Goal: Register for event/course: Register for event/course

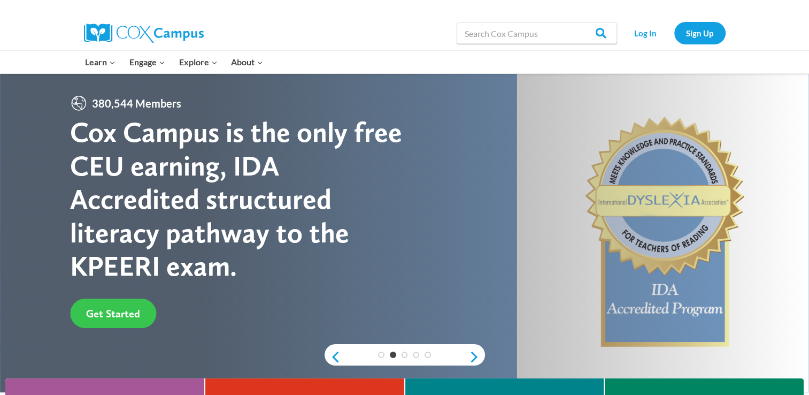
click at [110, 311] on span "Get Started" at bounding box center [113, 313] width 54 height 13
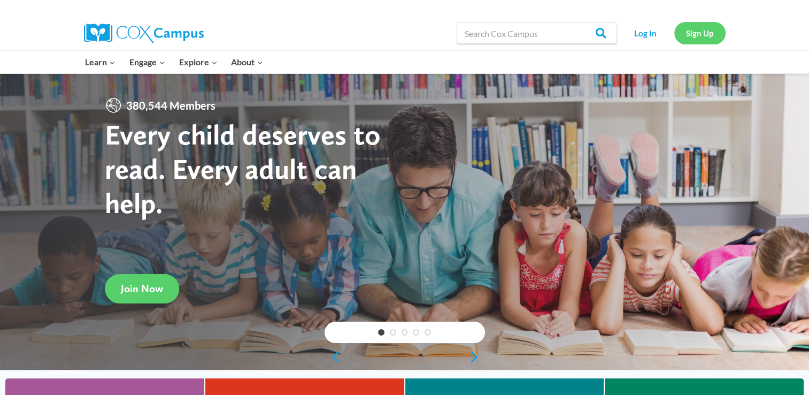
click at [700, 34] on link "Sign Up" at bounding box center [699, 33] width 51 height 22
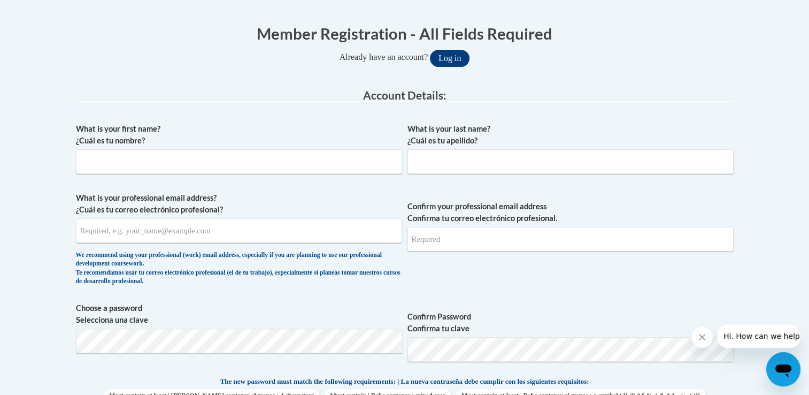
scroll to position [229, 0]
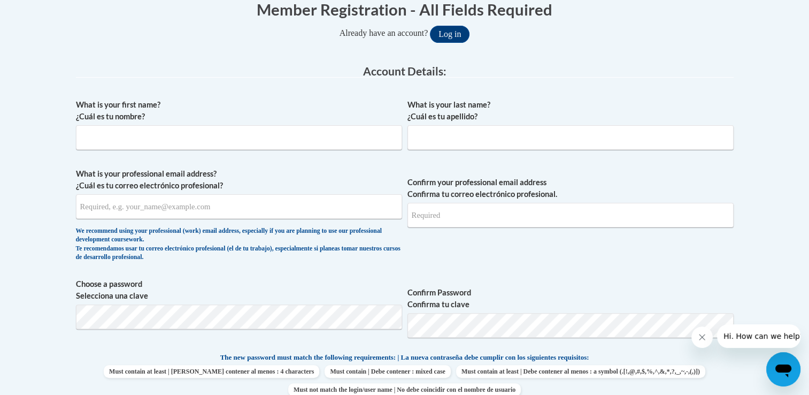
click at [104, 140] on input "What is your first name? ¿Cuál es tu nombre?" at bounding box center [239, 137] width 326 height 25
type input "Deanna"
type input "Mack-Lee"
type input "deannaemerylee@gmail.com"
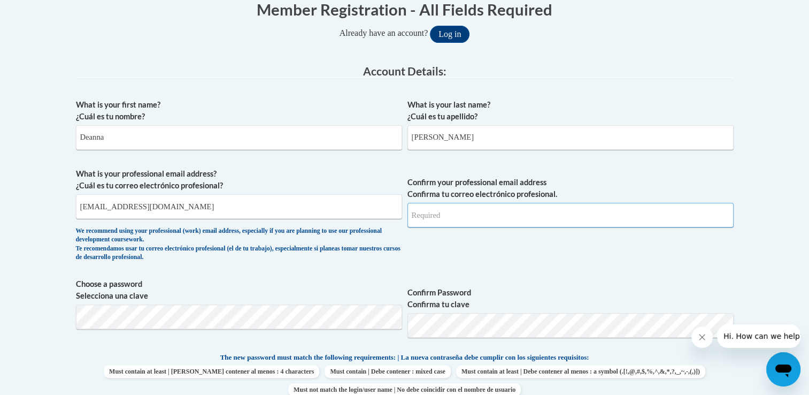
type input "deannaemerylee@gmail.com"
type input "Deanna"
click at [708, 326] on div at bounding box center [746, 336] width 109 height 24
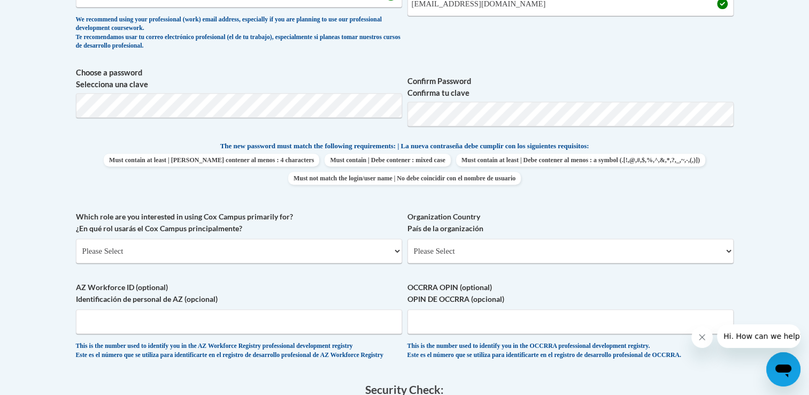
scroll to position [442, 0]
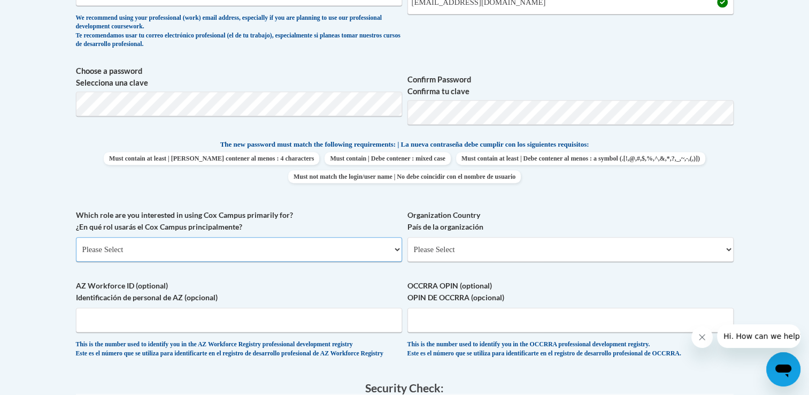
click at [147, 257] on select "Please Select College/University | Colegio/Universidad Community/Nonprofit Part…" at bounding box center [239, 249] width 326 height 25
select select "fbf2d438-af2f-41f8-98f1-81c410e29de3"
click at [76, 237] on select "Please Select College/University | Colegio/Universidad Community/Nonprofit Part…" at bounding box center [239, 249] width 326 height 25
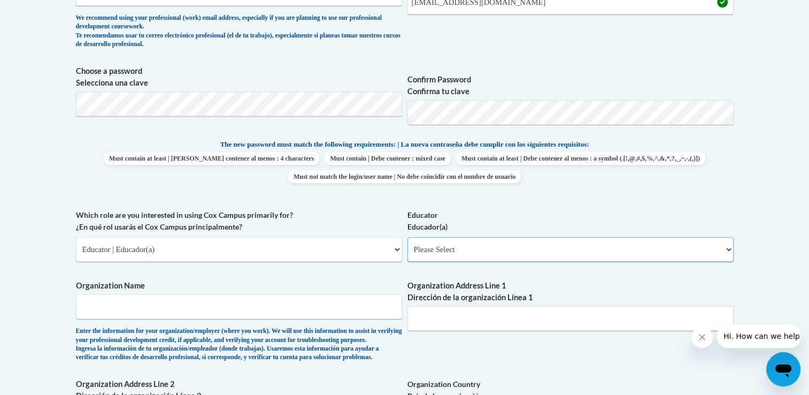
click at [727, 250] on select "Please Select Early Learning/Daycare Teacher/Family Home Care Provider | Maestr…" at bounding box center [571, 249] width 326 height 25
click at [728, 249] on select "Please Select Early Learning/Daycare Teacher/Family Home Care Provider | Maestr…" at bounding box center [571, 249] width 326 height 25
click at [728, 248] on select "Please Select Early Learning/Daycare Teacher/Family Home Care Provider | Maestr…" at bounding box center [571, 249] width 326 height 25
select select "6732b29e-f5f4-40e4-a595-7dafd2b8fb29"
click at [408, 237] on select "Please Select Early Learning/Daycare Teacher/Family Home Care Provider | Maestr…" at bounding box center [571, 249] width 326 height 25
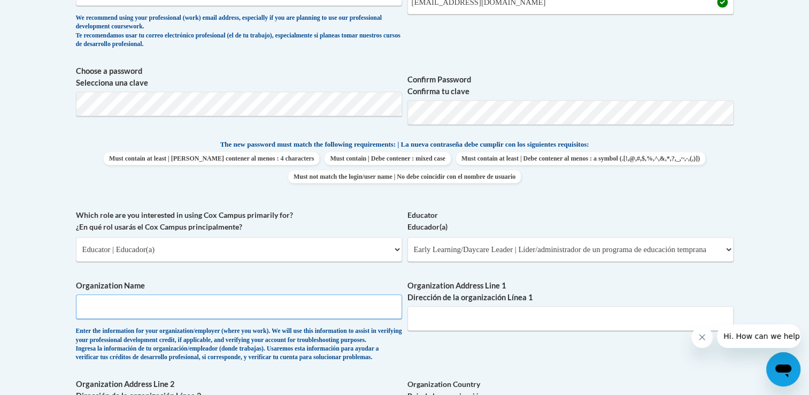
click at [175, 317] on input "Organization Name" at bounding box center [239, 306] width 326 height 25
type input "YMCA CEP - Coleridge Taylor"
type input "Louisville"
click at [436, 311] on input "Organization Address Line 1 Dirección de la organización Línea 1" at bounding box center [571, 318] width 326 height 25
type input "2411 Bowman ave"
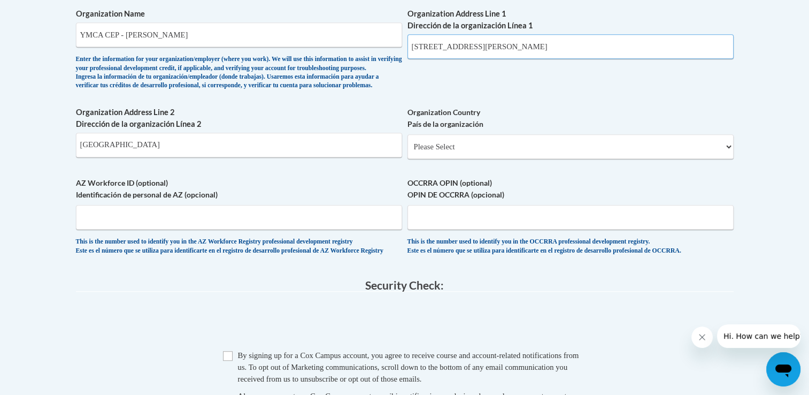
scroll to position [720, 0]
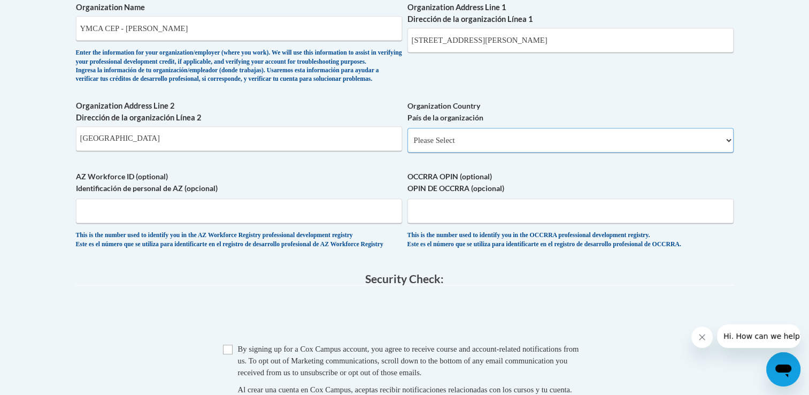
click at [449, 152] on select "Please Select United States | Estados Unidos Outside of the United States | Fue…" at bounding box center [571, 140] width 326 height 25
select select "ad49bcad-a171-4b2e-b99c-48b446064914"
click at [408, 145] on select "Please Select United States | Estados Unidos Outside of the United States | Fue…" at bounding box center [571, 140] width 326 height 25
select select
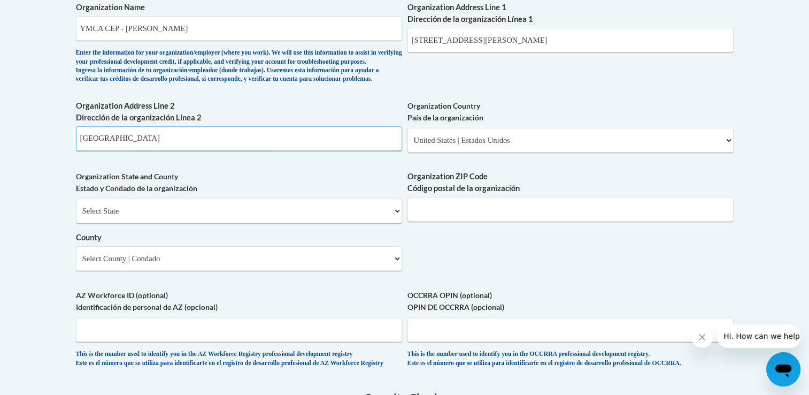
click at [124, 151] on input "Louisville" at bounding box center [239, 138] width 326 height 25
type input "40217"
click at [117, 151] on input "Louisville" at bounding box center [239, 138] width 326 height 25
click at [113, 151] on input "Louisville" at bounding box center [239, 138] width 326 height 25
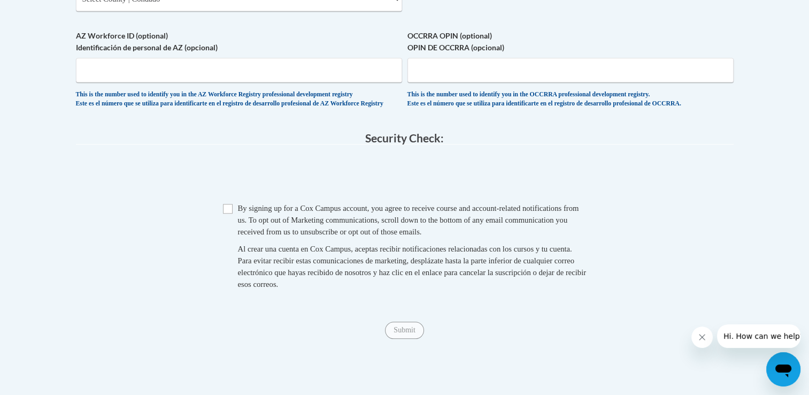
scroll to position [978, 0]
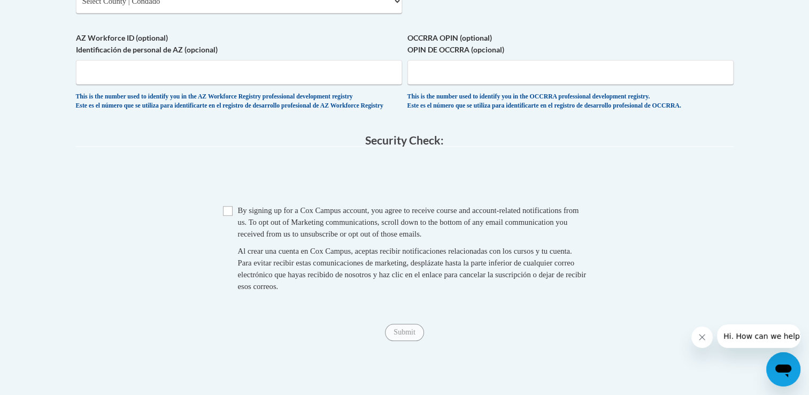
type input "Louisville, KY"
drag, startPoint x: 228, startPoint y: 236, endPoint x: 266, endPoint y: 232, distance: 38.7
click at [228, 216] on input "Checkbox" at bounding box center [228, 211] width 10 height 10
checkbox input "true"
click at [409, 341] on input "Submit" at bounding box center [404, 332] width 39 height 17
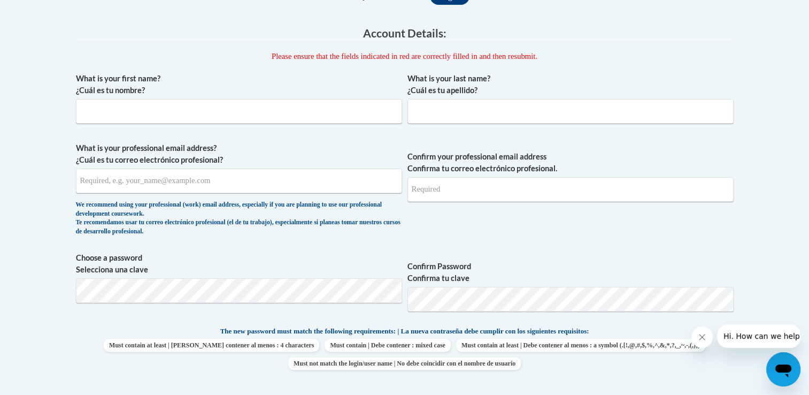
scroll to position [208, 0]
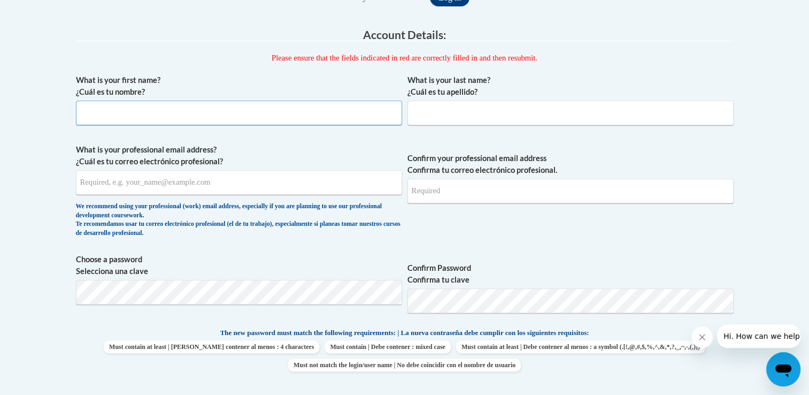
click at [158, 117] on input "What is your first name? ¿Cuál es tu nombre?" at bounding box center [239, 113] width 326 height 25
type input "Deanna"
type input "Mack-Lee"
type input "deannaemerylee@gmail.com"
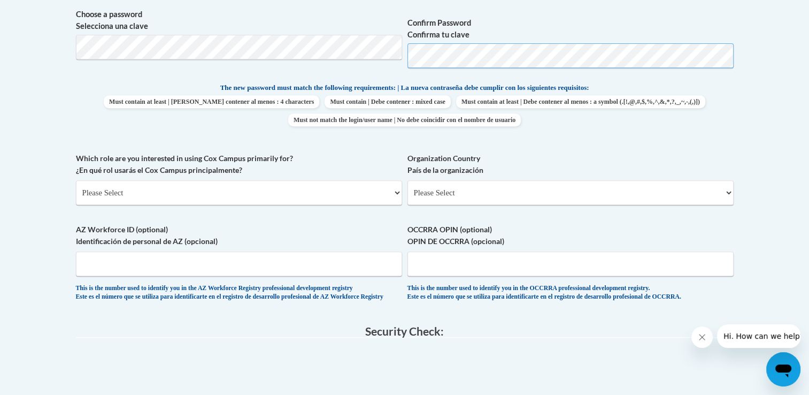
scroll to position [448, 0]
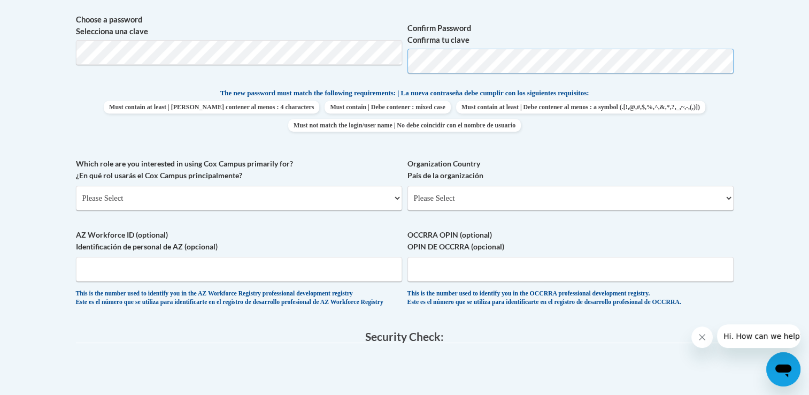
click at [372, 72] on span "Choose a password Selecciona una clave Confirm Password Confirma tu clave" at bounding box center [405, 48] width 658 height 68
click at [299, 70] on span "Choose a password Selecciona una clave" at bounding box center [239, 48] width 326 height 68
click at [35, 78] on body "This site uses cookies to help improve your learning experience. By continuing …" at bounding box center [404, 138] width 809 height 1173
click at [117, 197] on select "Please Select College/University | Colegio/Universidad Community/Nonprofit Part…" at bounding box center [239, 198] width 326 height 25
select select "49058d88-fc43-4af8-93ac-fa8ced758464"
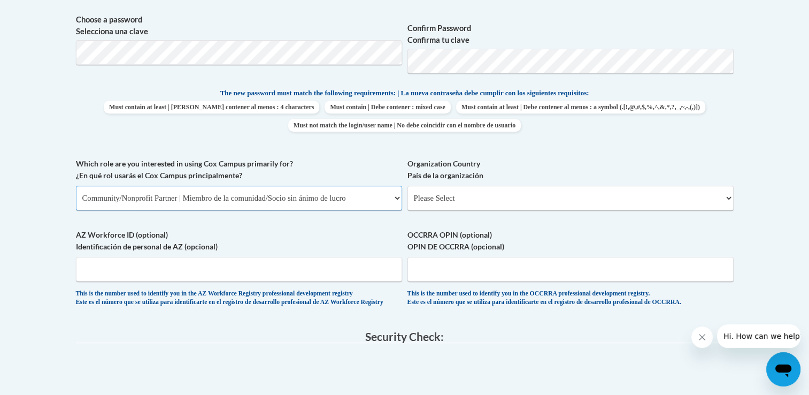
click at [76, 186] on select "Please Select College/University | Colegio/Universidad Community/Nonprofit Part…" at bounding box center [239, 198] width 326 height 25
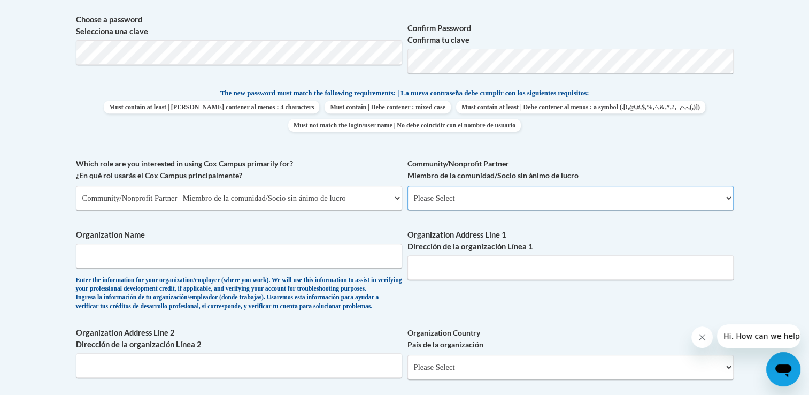
click at [472, 196] on select "Please Select Advocate | Defensor(a) Business/Private Company | Negocio o empre…" at bounding box center [571, 198] width 326 height 25
select select "d0068fd4-34ff-45e9-99e1-70a0b5fa68d7"
click at [408, 186] on select "Please Select Advocate | Defensor(a) Business/Private Company | Negocio o empre…" at bounding box center [571, 198] width 326 height 25
click at [91, 256] on input "Organization Name" at bounding box center [239, 255] width 326 height 25
type input "Ymca of Louisville"
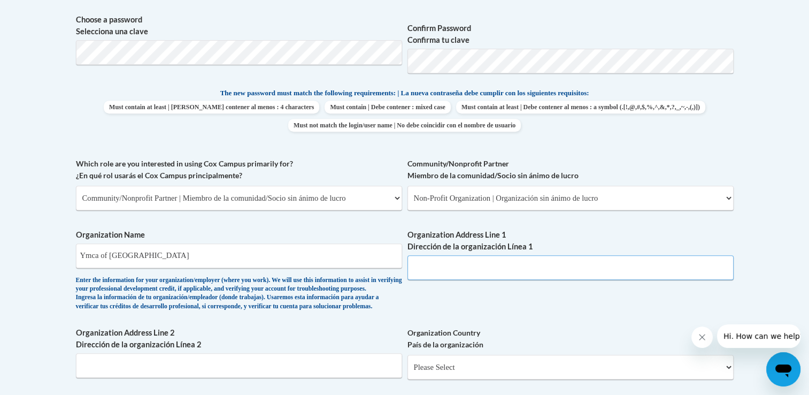
click at [447, 264] on input "Organization Address Line 1 Dirección de la organización Línea 1" at bounding box center [571, 267] width 326 height 25
type input "2411 Bowman ave"
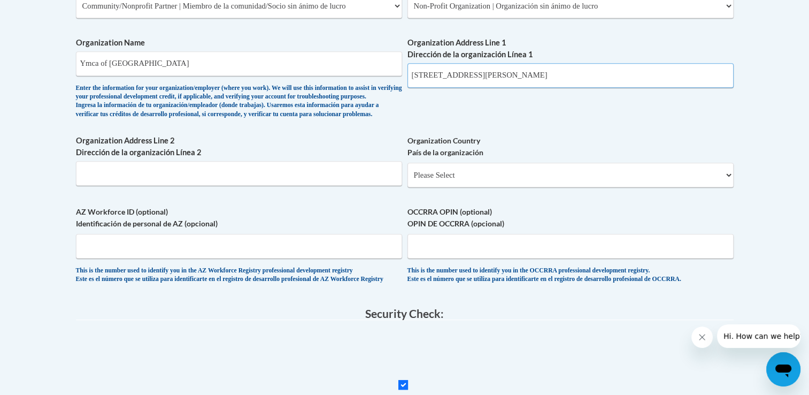
scroll to position [641, 0]
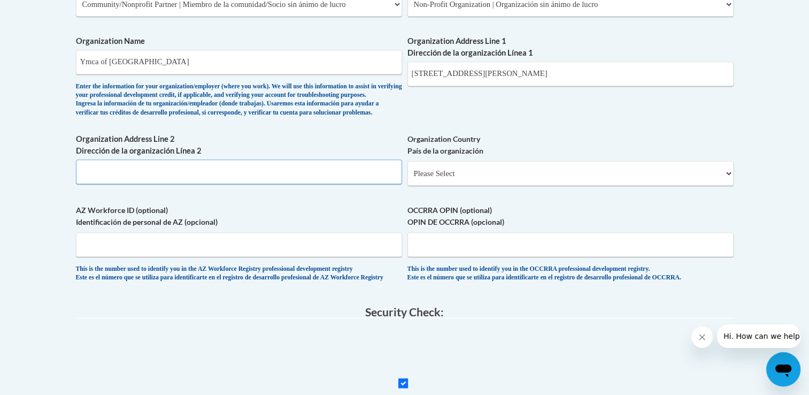
click at [116, 184] on input "Organization Address Line 2 Dirección de la organización Línea 2" at bounding box center [239, 171] width 326 height 25
type input "Louisville, KY"
click at [429, 185] on select "Please Select United States | Estados Unidos Outside of the United States | Fue…" at bounding box center [571, 173] width 326 height 25
select select "ad49bcad-a171-4b2e-b99c-48b446064914"
click at [408, 179] on select "Please Select United States | Estados Unidos Outside of the United States | Fue…" at bounding box center [571, 173] width 326 height 25
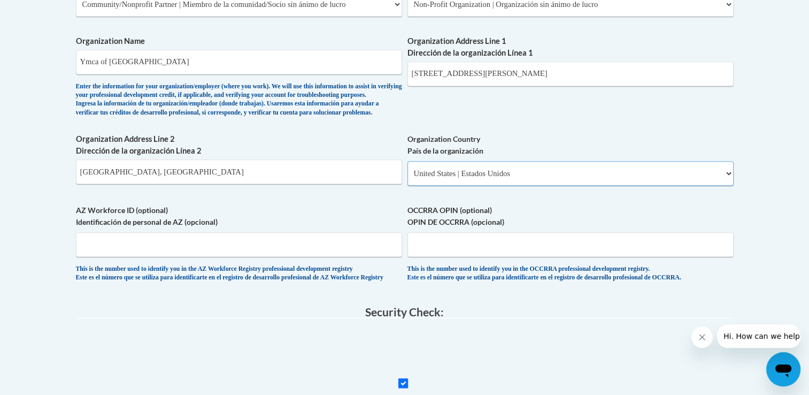
select select
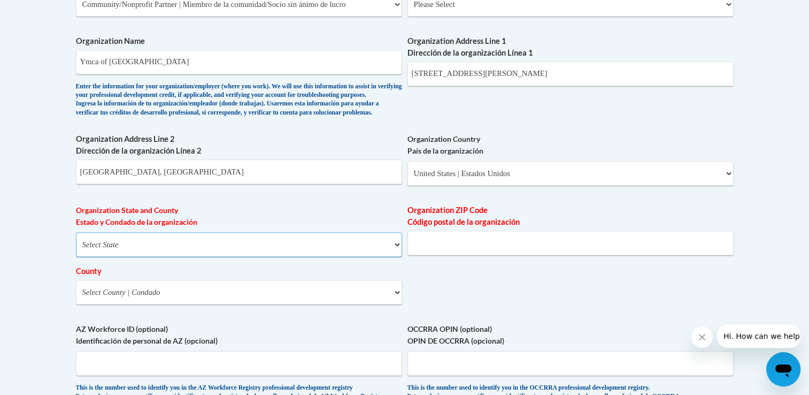
click at [119, 256] on select "Select State Alabama Alaska Arizona Arkansas California Colorado Connecticut De…" at bounding box center [239, 244] width 326 height 25
select select "Kentucky"
click at [76, 249] on select "Select State Alabama Alaska Arizona Arkansas California Colorado Connecticut De…" at bounding box center [239, 244] width 326 height 25
click at [448, 255] on input "Organization ZIP Code Código postal de la organización" at bounding box center [571, 243] width 326 height 25
type input "40217"
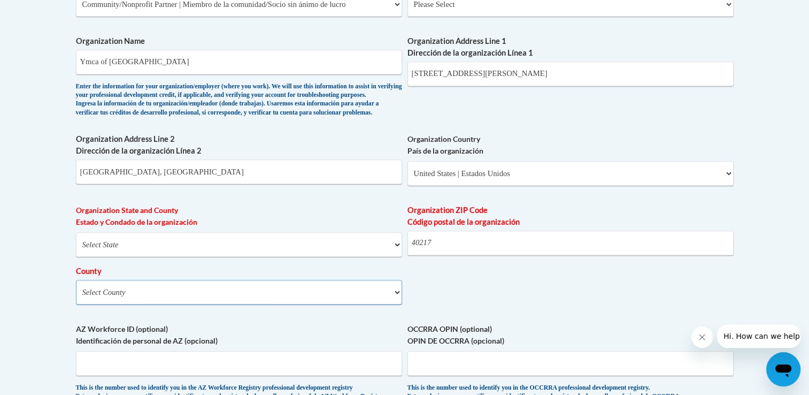
click at [160, 304] on select "Select County Adair Allen Anderson Ballard Barren Bath Bell Boone Bourbon Boyd …" at bounding box center [239, 292] width 326 height 25
select select "Jefferson"
click at [76, 297] on select "Select County Adair Allen Anderson Ballard Barren Bath Bell Boone Bourbon Boyd …" at bounding box center [239, 292] width 326 height 25
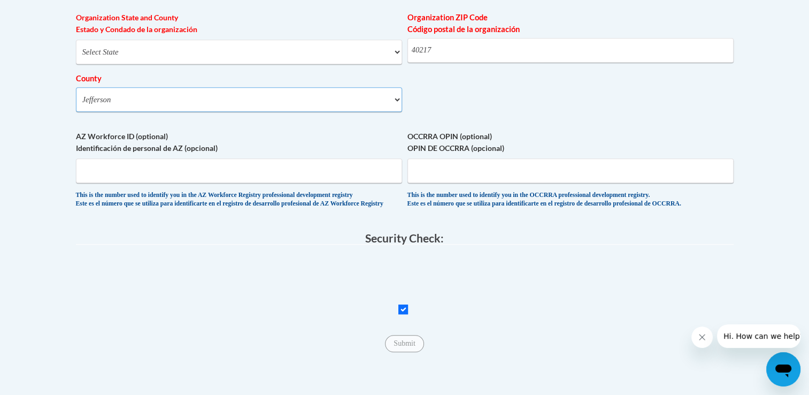
scroll to position [855, 0]
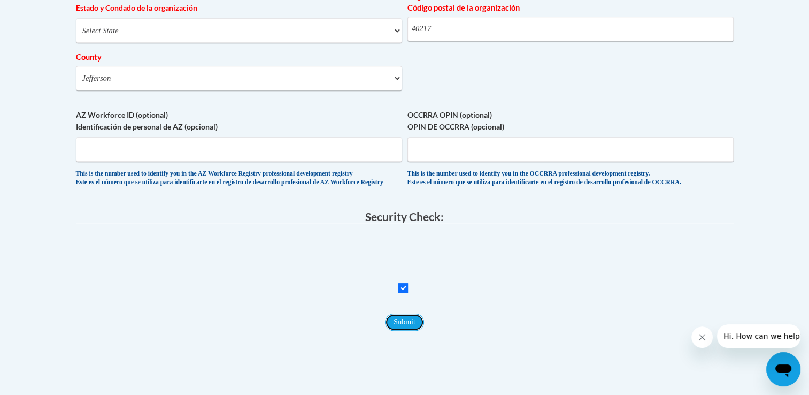
click at [398, 331] on input "Submit" at bounding box center [404, 321] width 39 height 17
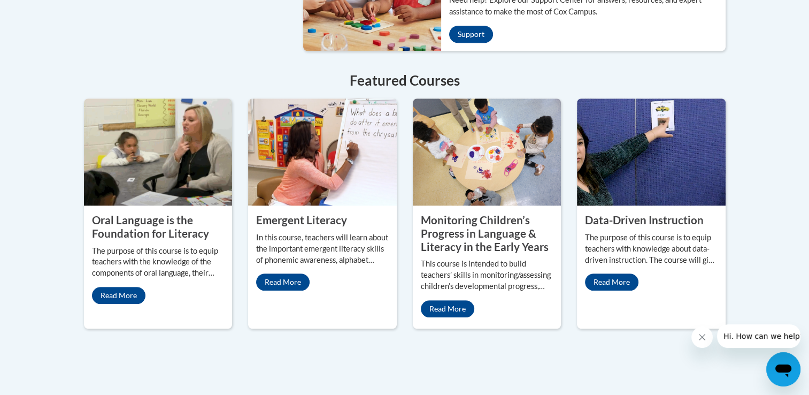
scroll to position [914, 0]
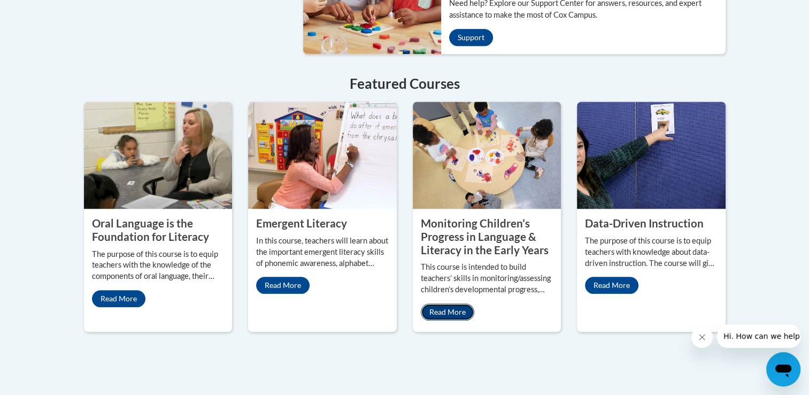
click at [452, 303] on link "Read More" at bounding box center [447, 311] width 53 height 17
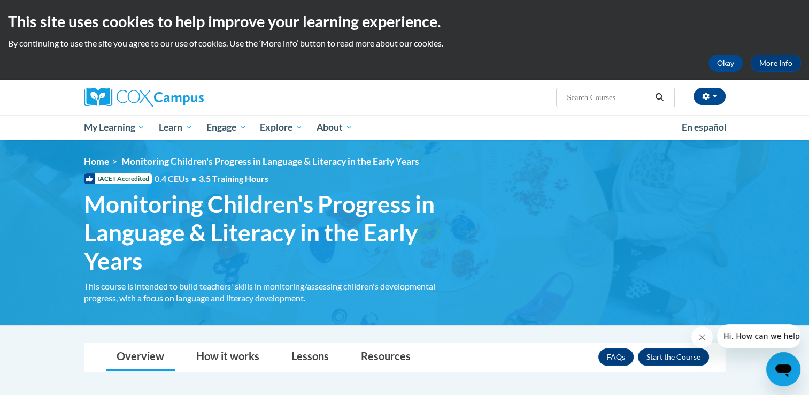
click at [805, 100] on div "Deanna Mack-Lee (Eastern Daylight Time GMT-0400 ) My Profile Inbox My Transcrip…" at bounding box center [404, 110] width 809 height 60
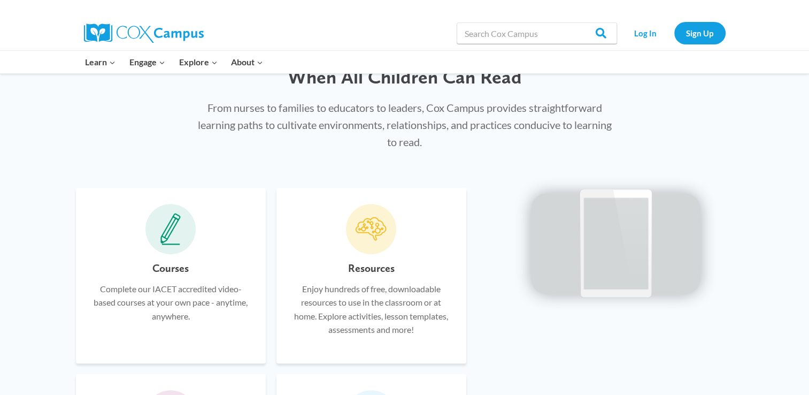
scroll to position [520, 0]
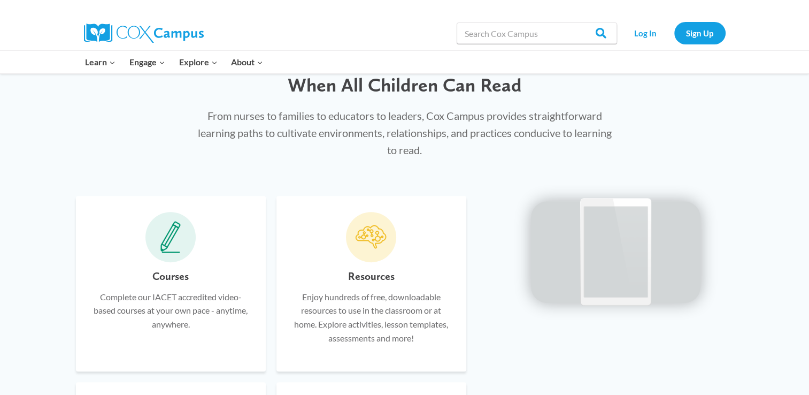
click at [181, 263] on div "Courses Complete our IACET accredited video-based courses at your own pace - an…" at bounding box center [171, 283] width 190 height 175
click at [167, 244] on icon at bounding box center [170, 237] width 18 height 27
click at [174, 299] on p "Complete our IACET accredited video-based courses at your own pace - anytime, a…" at bounding box center [171, 310] width 158 height 41
click at [167, 280] on h6 "Courses" at bounding box center [170, 275] width 36 height 17
click at [167, 279] on h6 "Courses" at bounding box center [170, 275] width 36 height 17
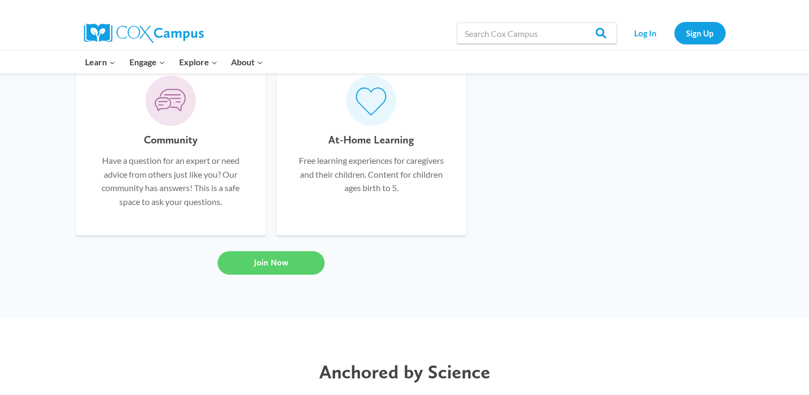
scroll to position [848, 0]
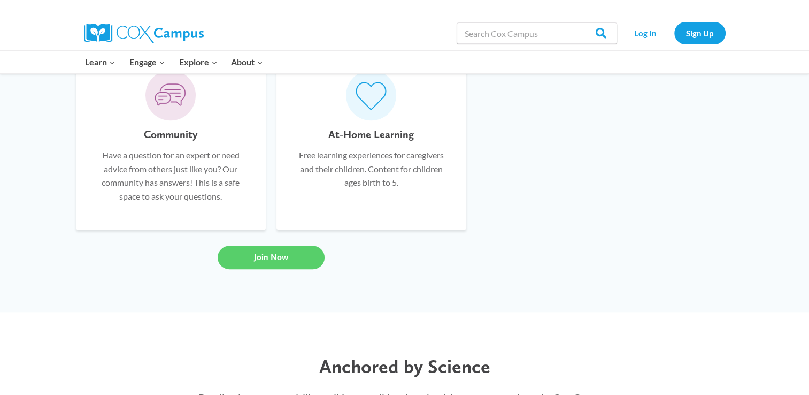
drag, startPoint x: 803, startPoint y: 160, endPoint x: 808, endPoint y: 182, distance: 22.5
click at [807, 188] on div "Courses Complete our IACET accredited video-based courses at your own pace - an…" at bounding box center [404, 82] width 809 height 460
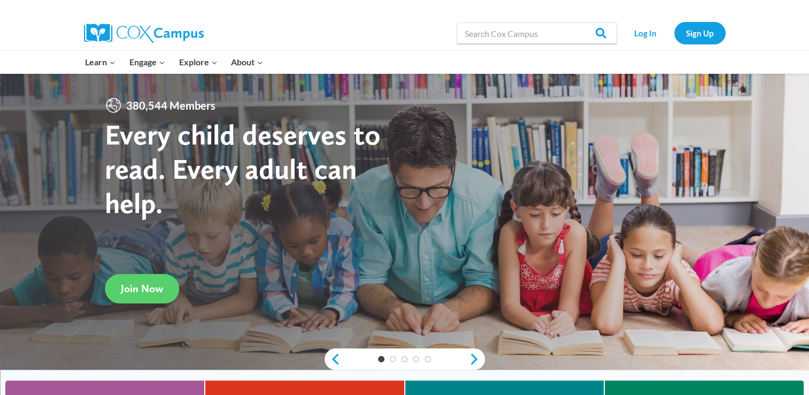
scroll to position [14, 0]
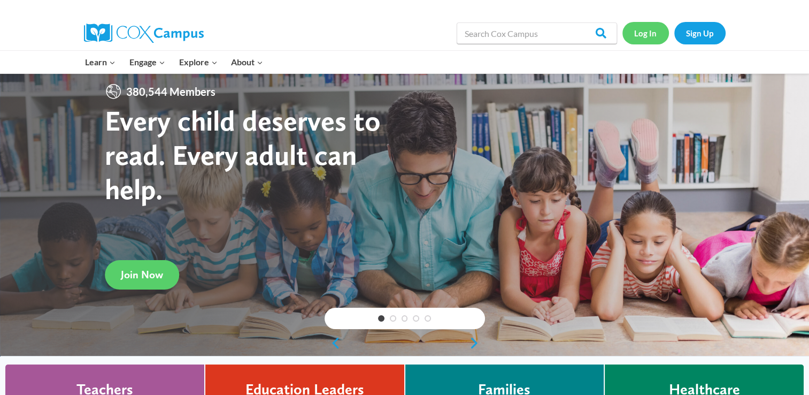
click at [646, 33] on link "Log In" at bounding box center [646, 33] width 47 height 22
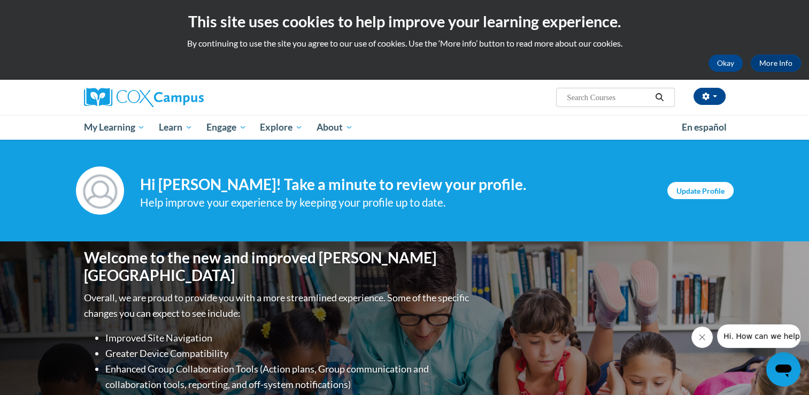
drag, startPoint x: 682, startPoint y: 179, endPoint x: 689, endPoint y: 191, distance: 13.4
click at [689, 191] on div "Your profile Hi [PERSON_NAME]! Take a minute to review your profile. Help impro…" at bounding box center [405, 190] width 674 height 48
click at [689, 192] on link "Update Profile" at bounding box center [700, 190] width 66 height 17
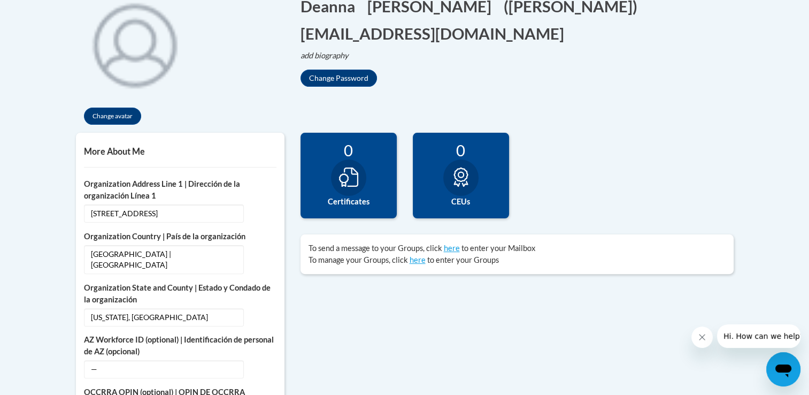
scroll to position [258, 0]
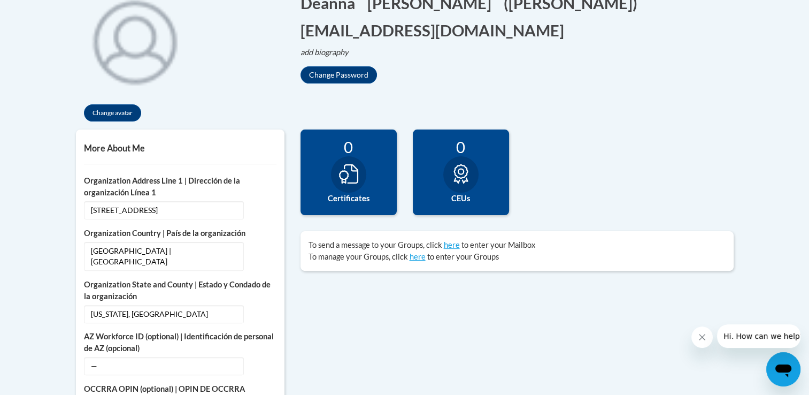
drag, startPoint x: 796, startPoint y: 98, endPoint x: 799, endPoint y: 53, distance: 45.6
drag, startPoint x: 798, startPoint y: 52, endPoint x: 780, endPoint y: 186, distance: 134.9
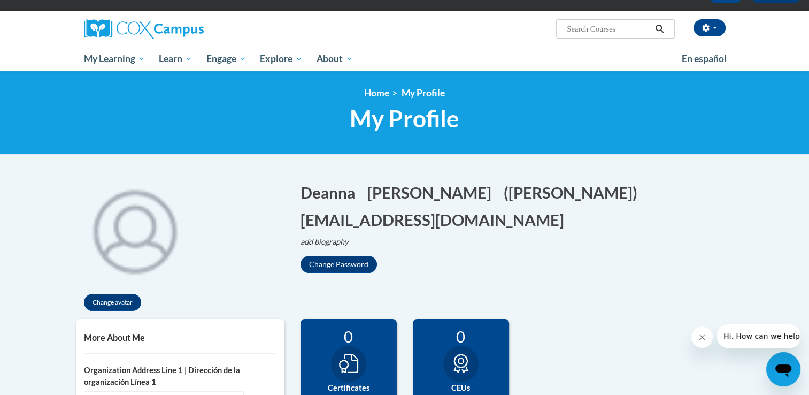
scroll to position [0, 0]
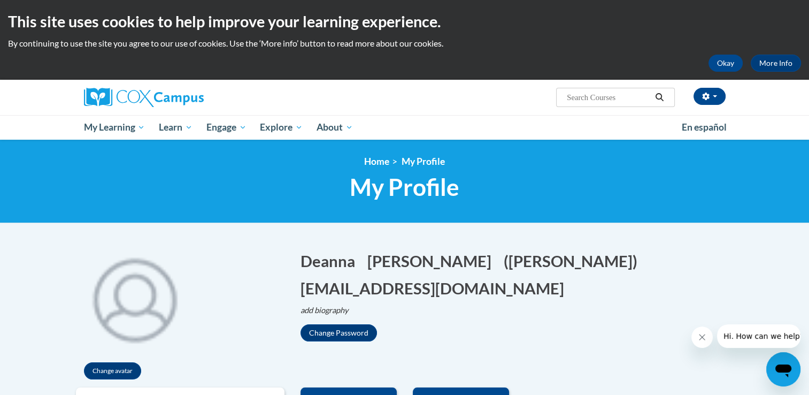
click at [802, 46] on div "This site uses cookies to help improve your learning experience. By continuing …" at bounding box center [404, 40] width 809 height 80
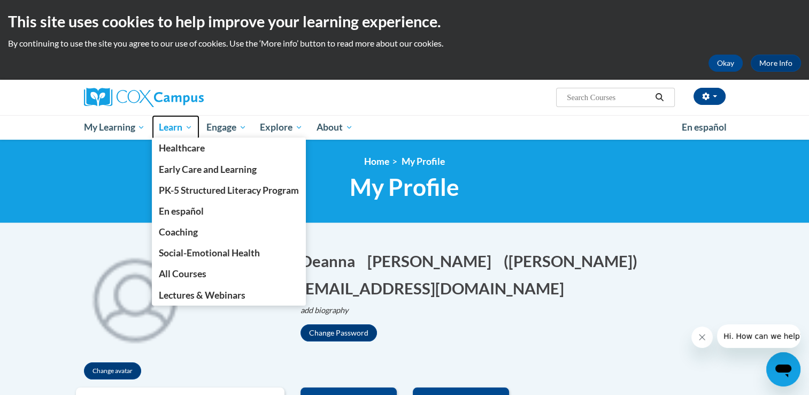
click at [184, 127] on span "Learn" at bounding box center [176, 127] width 34 height 13
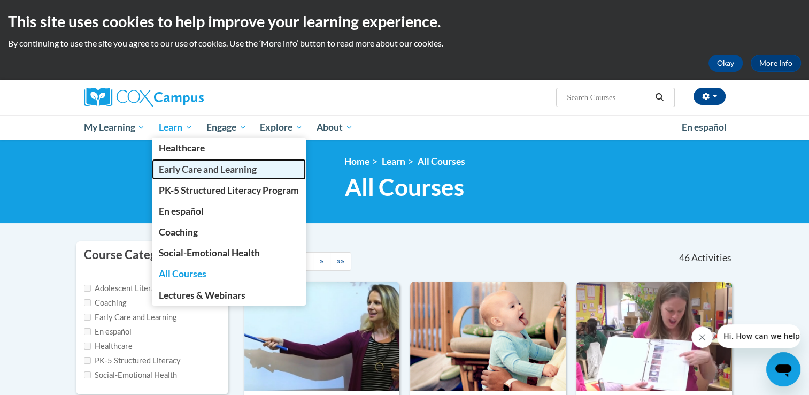
click at [188, 168] on span "Early Care and Learning" at bounding box center [208, 169] width 98 height 11
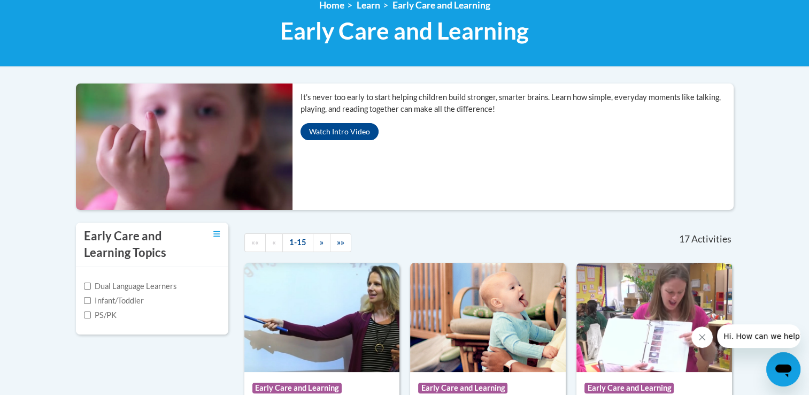
scroll to position [154, 0]
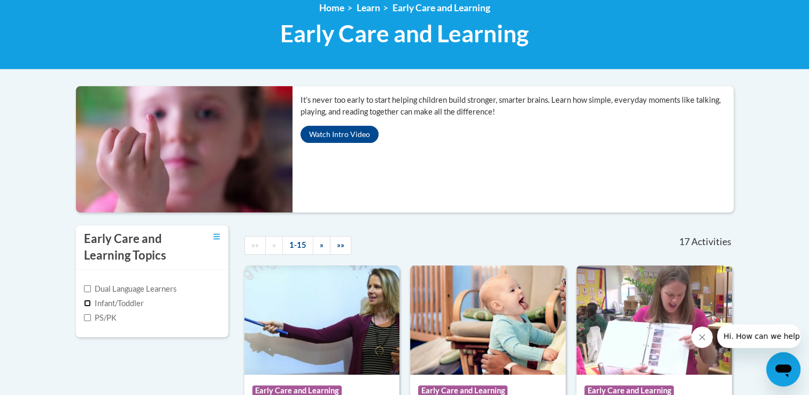
click at [86, 300] on input "Infant/Toddler" at bounding box center [87, 303] width 7 height 7
checkbox input "true"
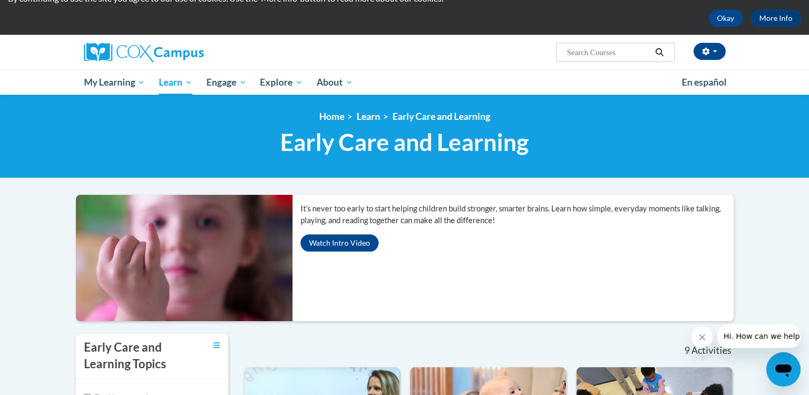
scroll to position [43, 0]
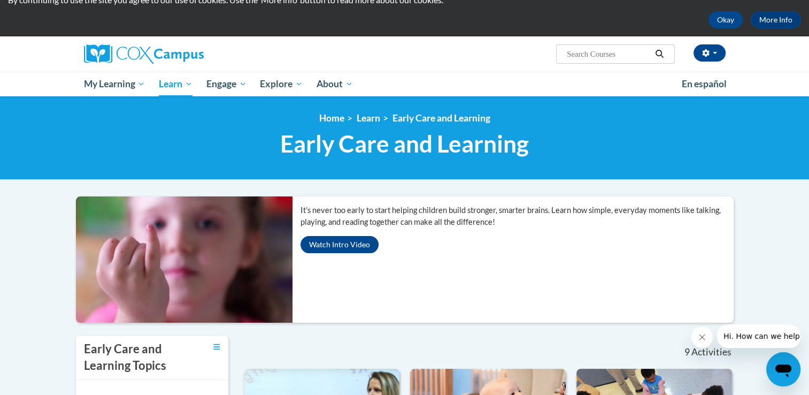
click at [567, 52] on input "Search..." at bounding box center [609, 54] width 86 height 13
type input "data driven"
click at [657, 51] on icon "Search" at bounding box center [660, 54] width 10 height 8
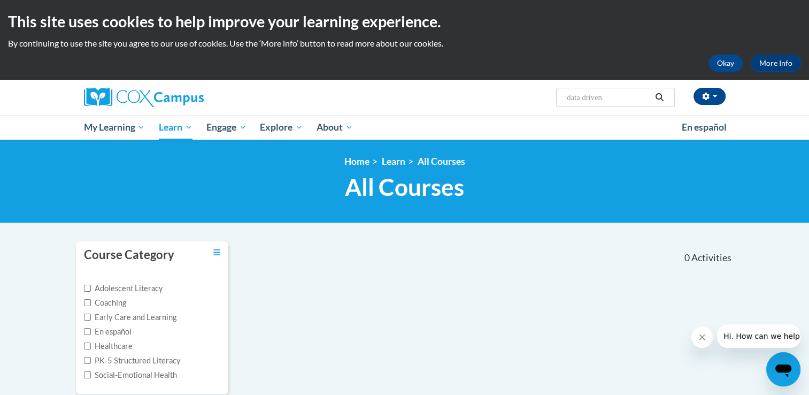
click at [608, 97] on input "data driven" at bounding box center [609, 97] width 86 height 13
type input "data driven instruction"
click at [661, 93] on icon "Search" at bounding box center [660, 97] width 10 height 8
type input "data driven instruction"
click at [658, 95] on icon "Search" at bounding box center [660, 97] width 10 height 8
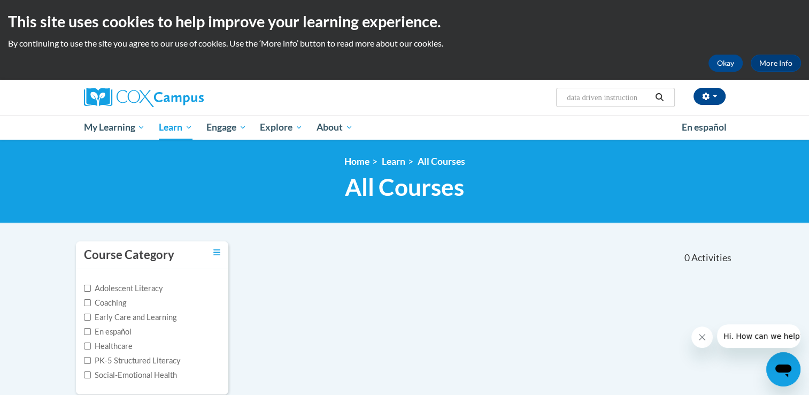
click at [643, 100] on input "data driven instruction" at bounding box center [609, 97] width 86 height 13
type input "d"
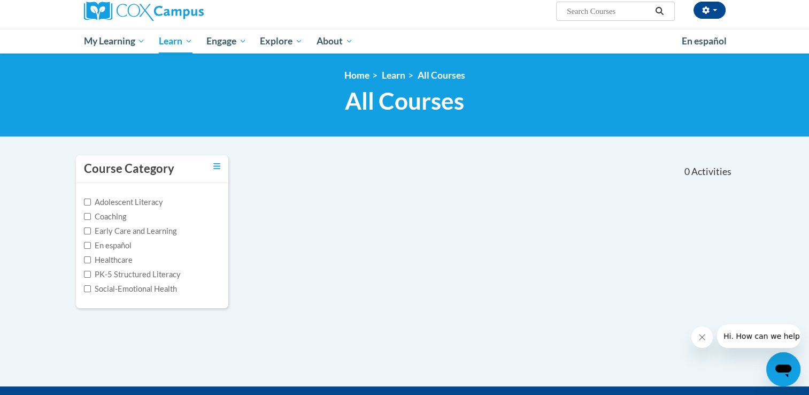
scroll to position [86, 0]
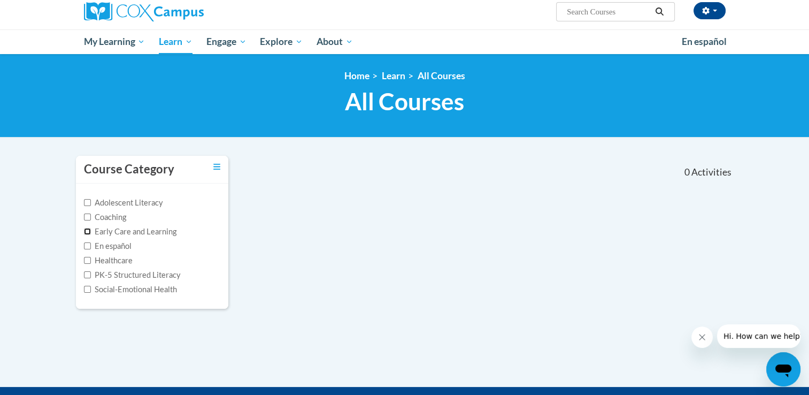
drag, startPoint x: 86, startPoint y: 231, endPoint x: 94, endPoint y: 232, distance: 8.7
click at [86, 231] on input "Early Care and Learning" at bounding box center [87, 231] width 7 height 7
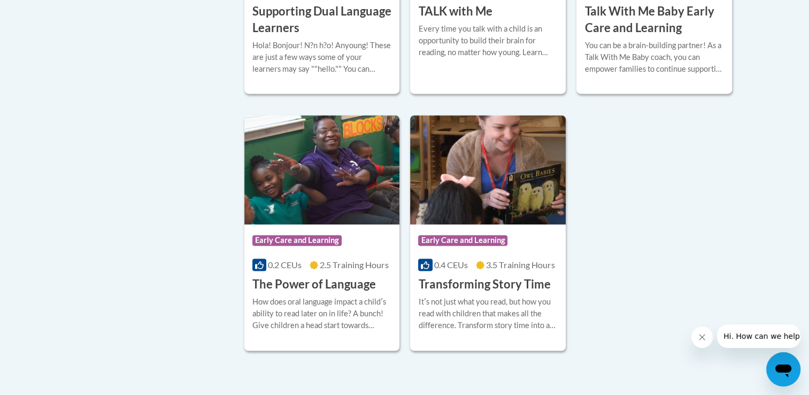
scroll to position [1608, 0]
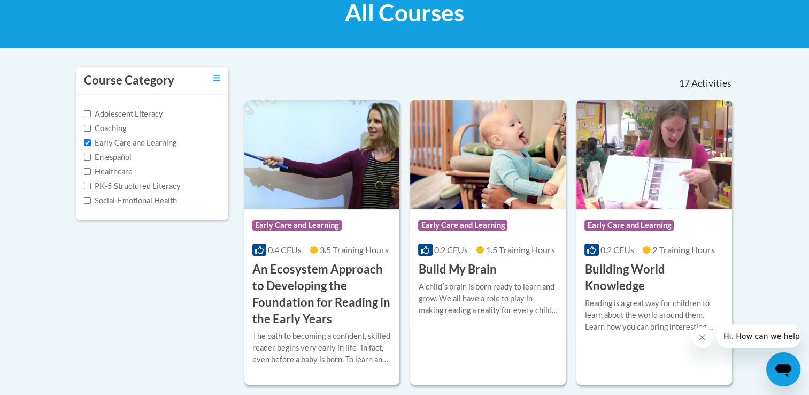
scroll to position [124, 0]
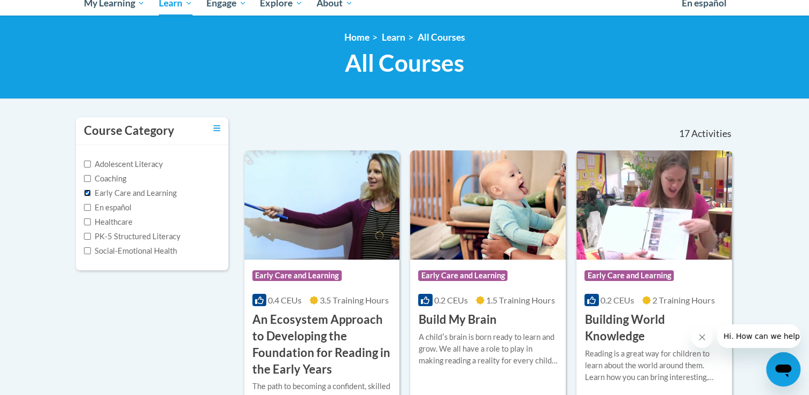
click at [85, 192] on input "Early Care and Learning" at bounding box center [87, 192] width 7 height 7
checkbox input "false"
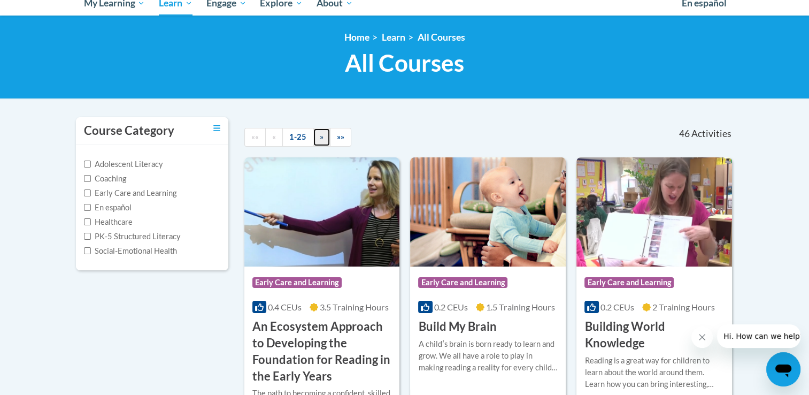
click at [320, 142] on link "»" at bounding box center [322, 137] width 18 height 19
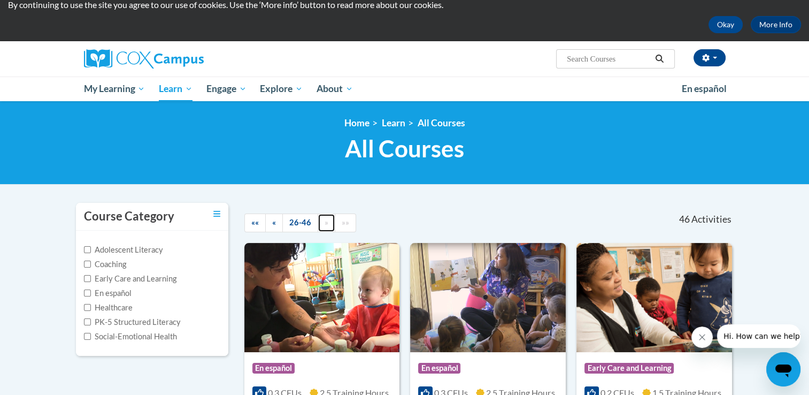
scroll to position [49, 0]
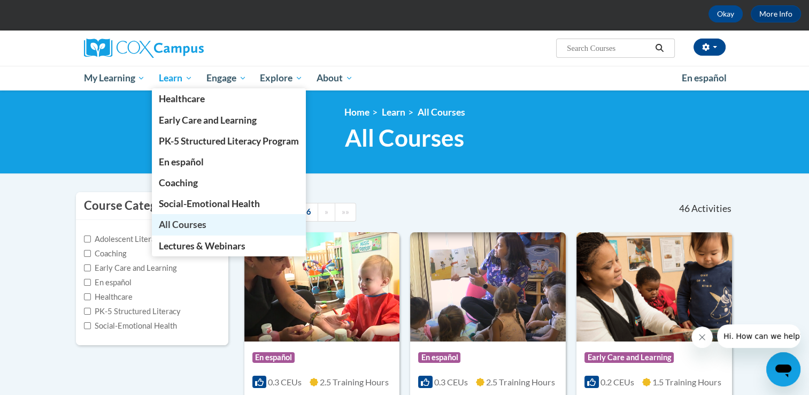
click at [171, 222] on span "All Courses" at bounding box center [183, 224] width 48 height 11
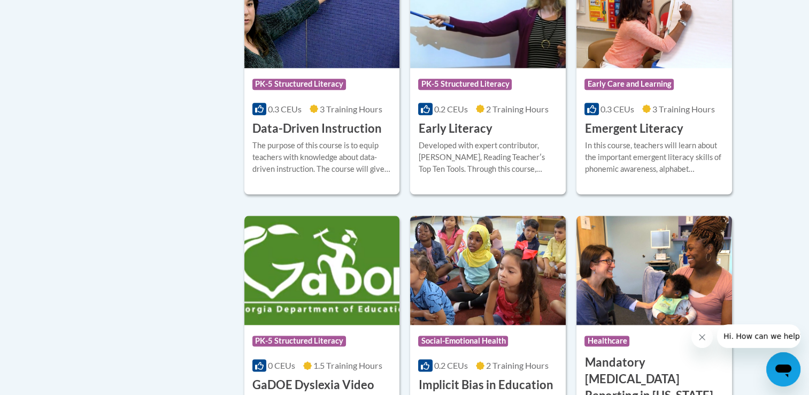
scroll to position [1232, 0]
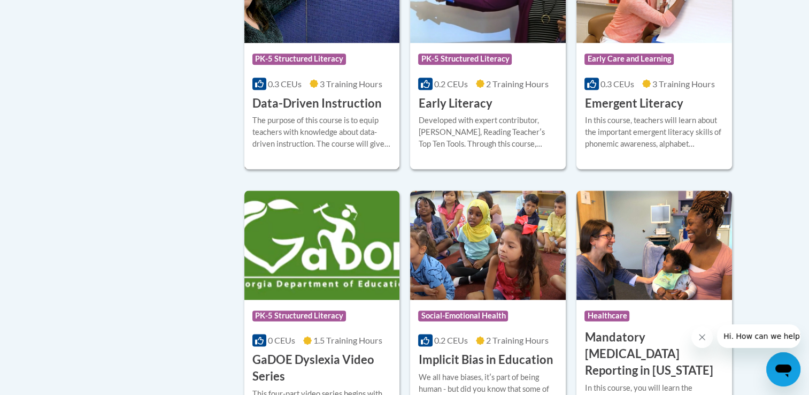
click at [328, 112] on h3 "Data-Driven Instruction" at bounding box center [316, 103] width 129 height 17
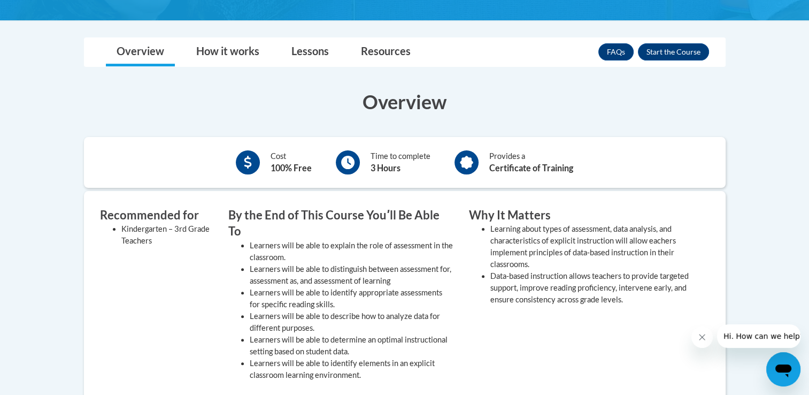
scroll to position [256, 0]
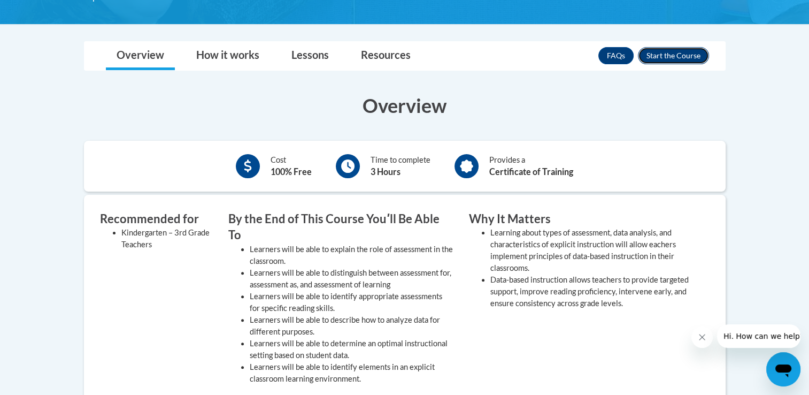
click at [668, 57] on button "Enroll" at bounding box center [673, 55] width 71 height 17
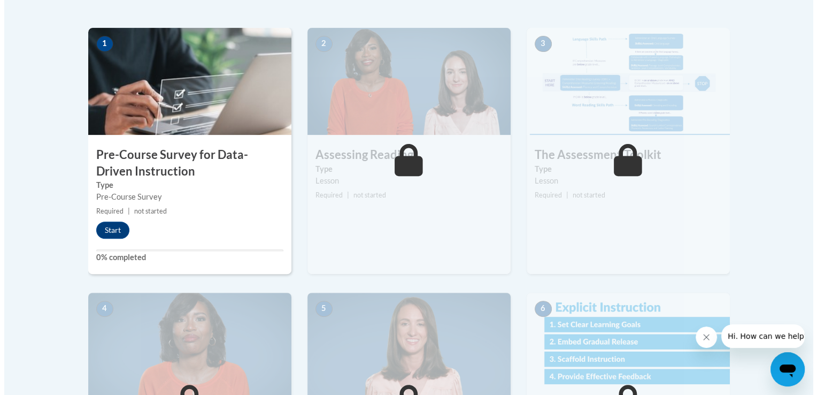
scroll to position [340, 0]
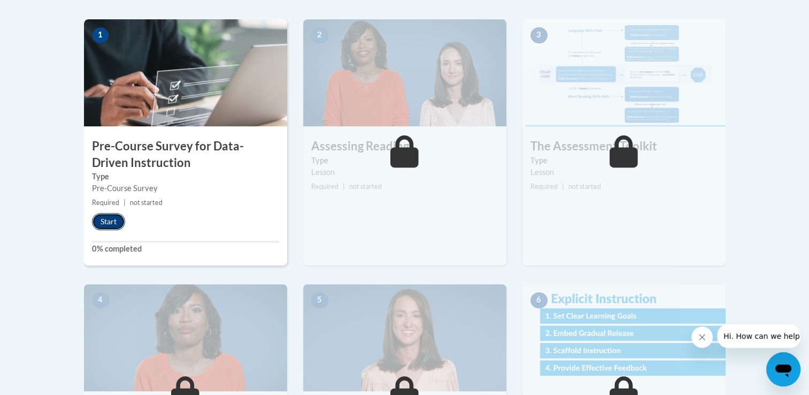
click at [108, 217] on button "Start" at bounding box center [108, 221] width 33 height 17
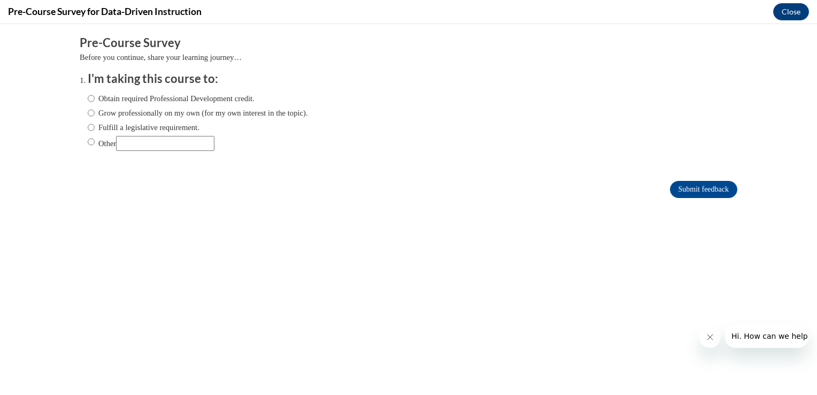
scroll to position [0, 0]
click at [88, 97] on input "Obtain required Professional Development credit." at bounding box center [91, 99] width 7 height 12
radio input "true"
click at [679, 189] on input "Submit feedback" at bounding box center [703, 189] width 67 height 17
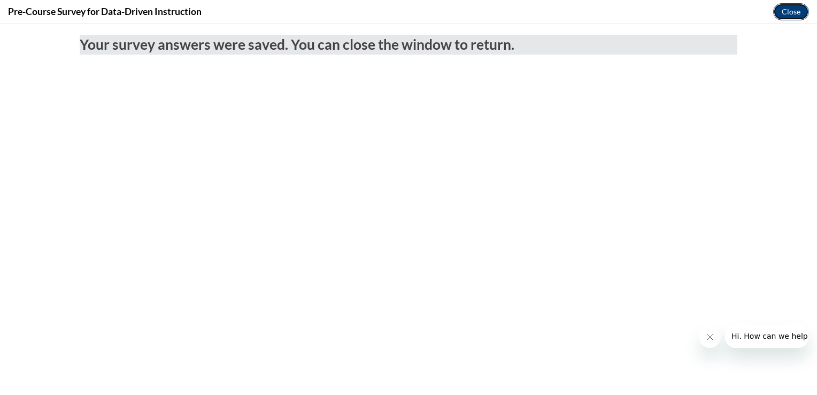
click at [781, 10] on button "Close" at bounding box center [791, 11] width 36 height 17
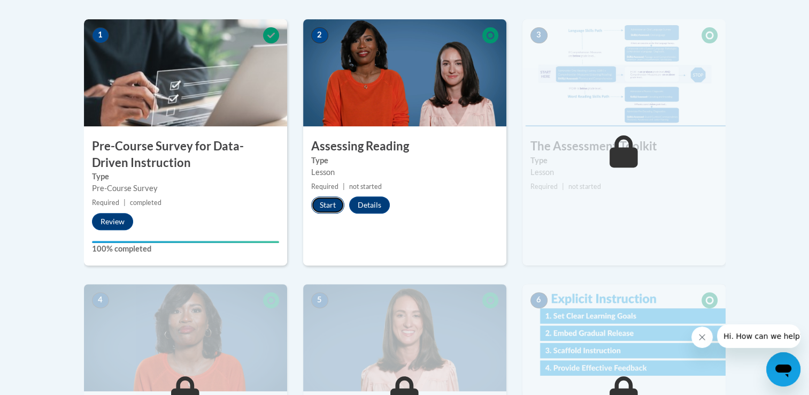
click at [321, 202] on button "Start" at bounding box center [327, 204] width 33 height 17
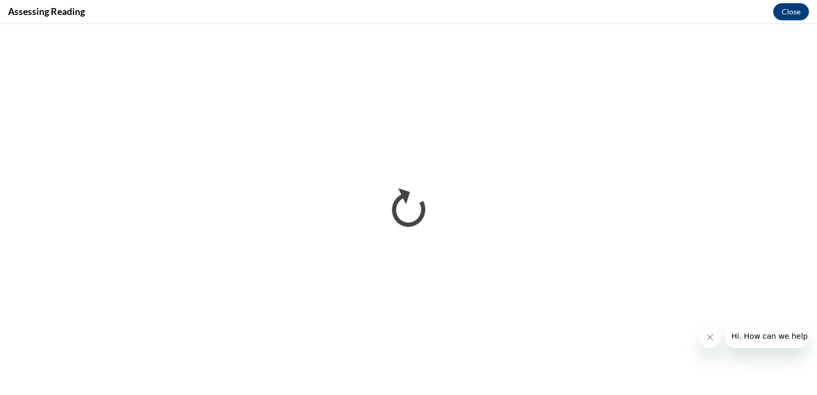
click at [708, 337] on icon "Close message from company" at bounding box center [709, 337] width 9 height 9
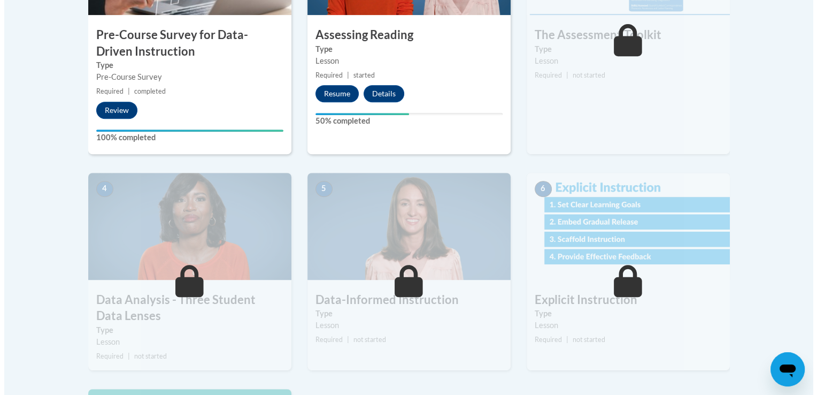
scroll to position [449, 0]
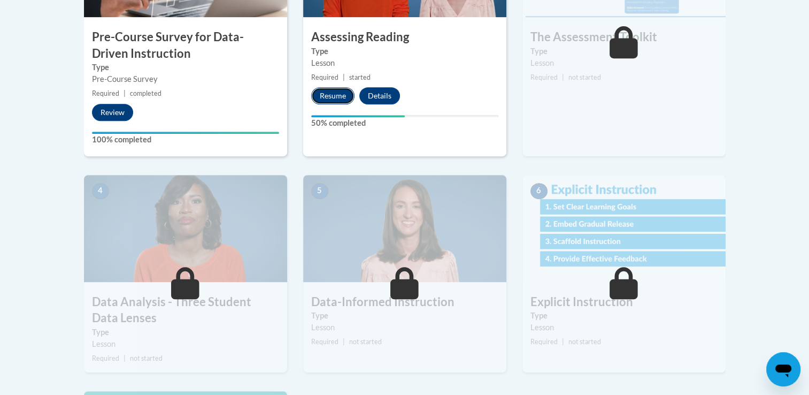
click at [337, 95] on button "Resume" at bounding box center [332, 95] width 43 height 17
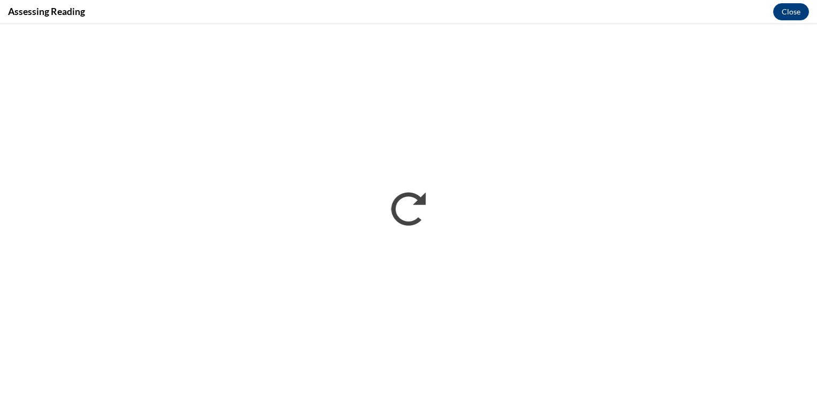
scroll to position [0, 0]
drag, startPoint x: 786, startPoint y: 6, endPoint x: 787, endPoint y: 17, distance: 10.2
click at [787, 7] on button "Close" at bounding box center [791, 11] width 36 height 17
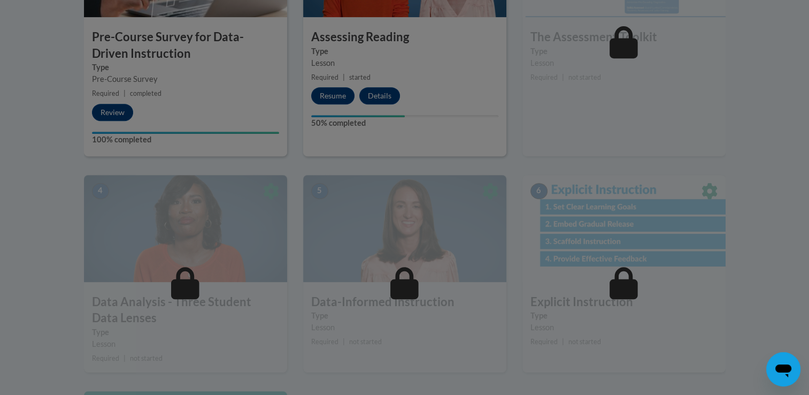
click at [327, 93] on div at bounding box center [405, 11] width 642 height 203
click at [335, 98] on div at bounding box center [405, 11] width 642 height 203
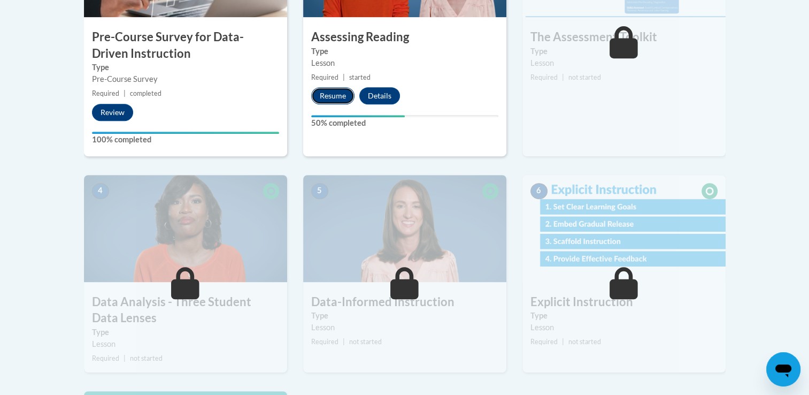
click at [334, 95] on button "Resume" at bounding box center [332, 95] width 43 height 17
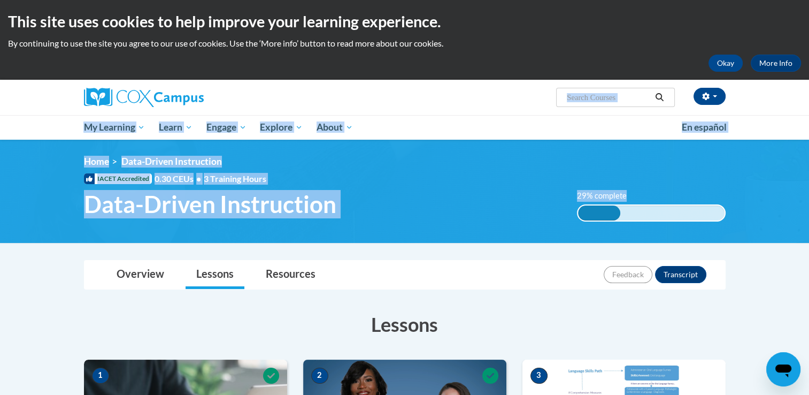
drag, startPoint x: 809, startPoint y: 114, endPoint x: 816, endPoint y: 182, distance: 68.8
click at [809, 182] on html "This site uses cookies to help improve your learning experience. By continuing …" at bounding box center [404, 197] width 809 height 395
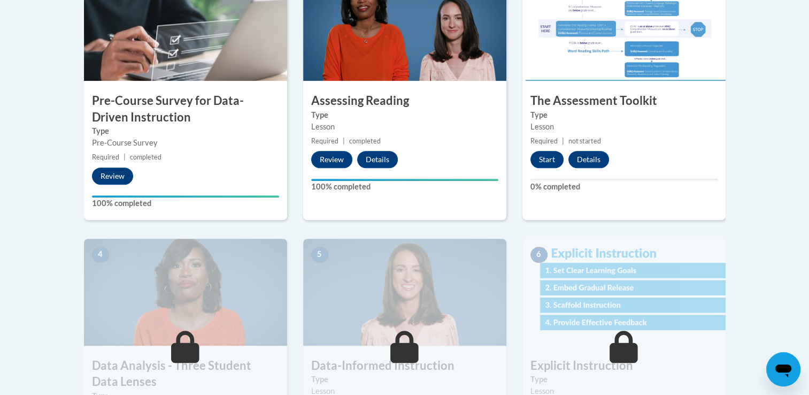
scroll to position [380, 0]
